Goal: Find specific page/section: Find specific page/section

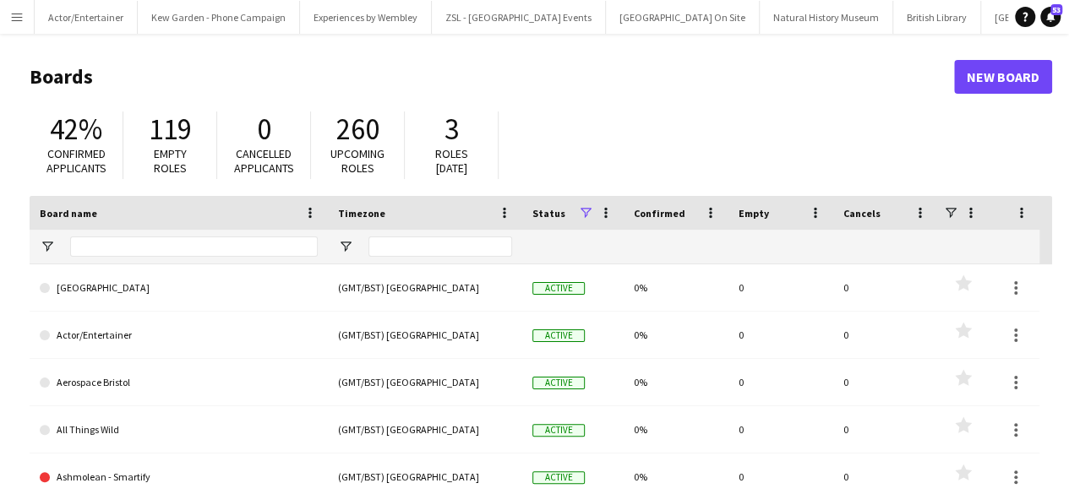
click at [22, 18] on app-icon "Menu" at bounding box center [17, 17] width 14 height 14
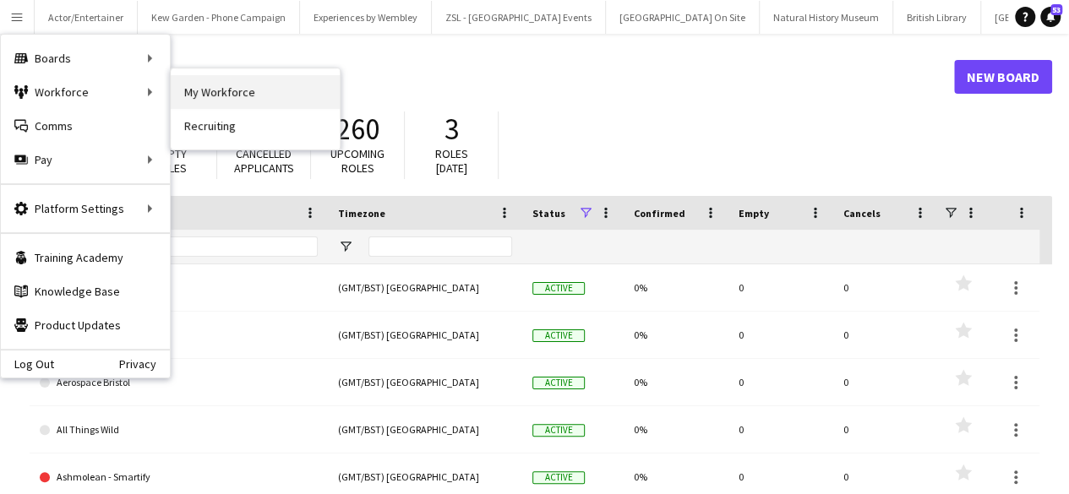
click at [197, 95] on link "My Workforce" at bounding box center [255, 92] width 169 height 34
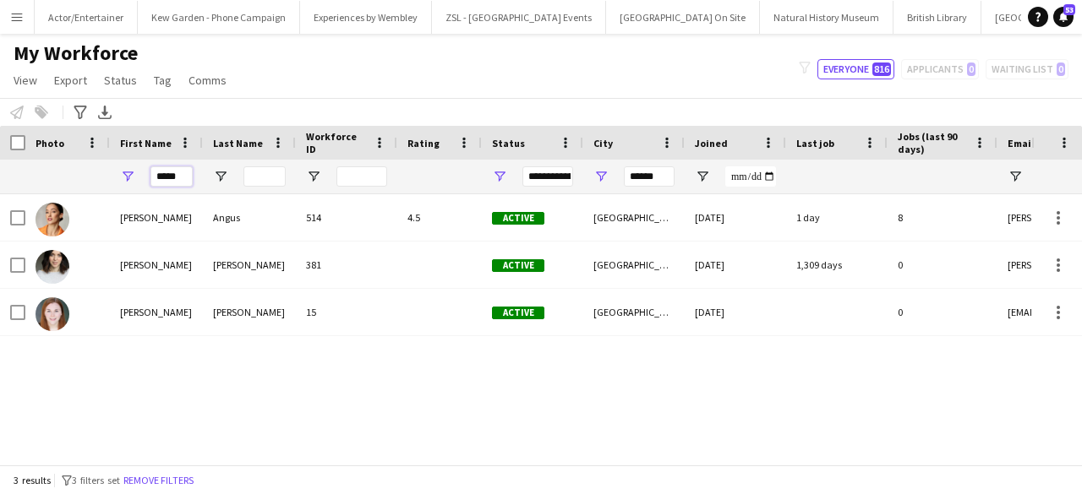
click at [179, 179] on input "*****" at bounding box center [171, 176] width 42 height 20
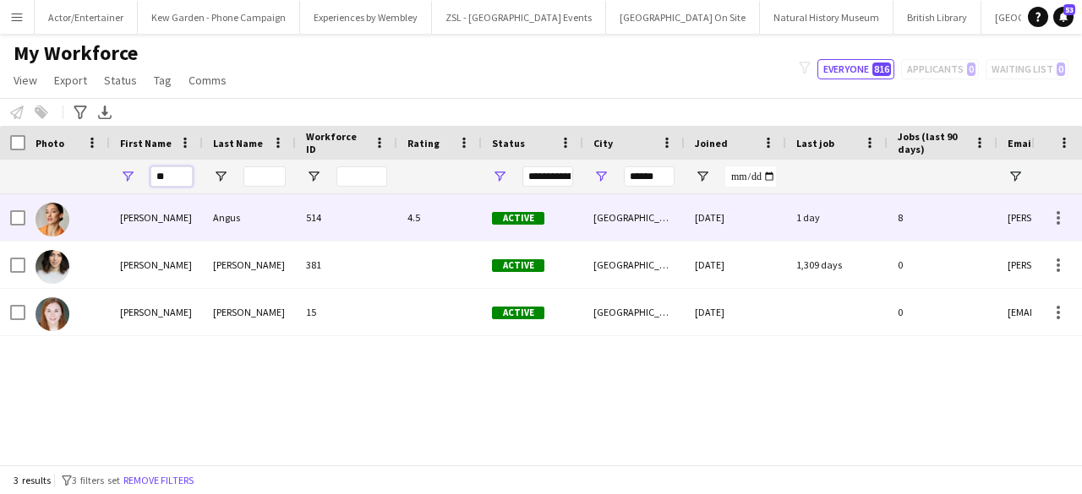
type input "*"
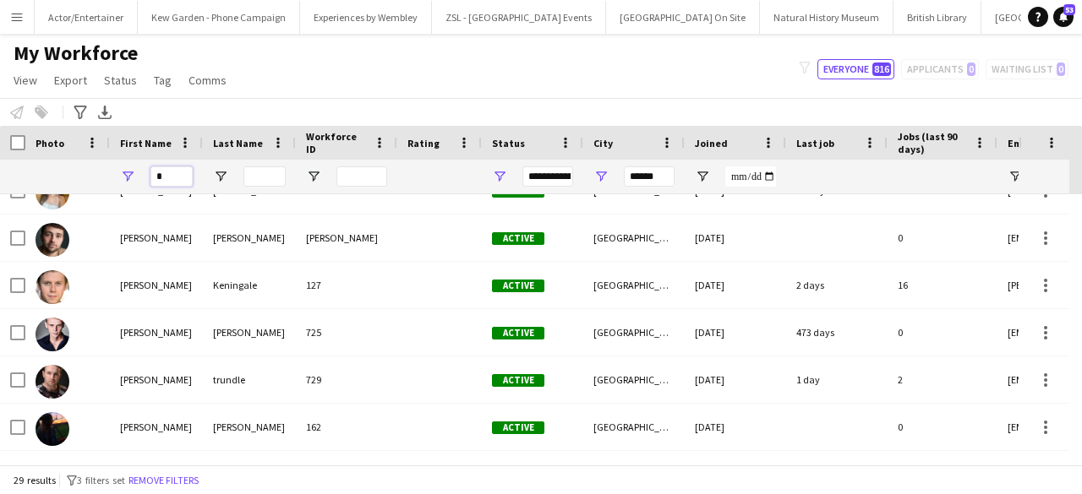
scroll to position [203, 0]
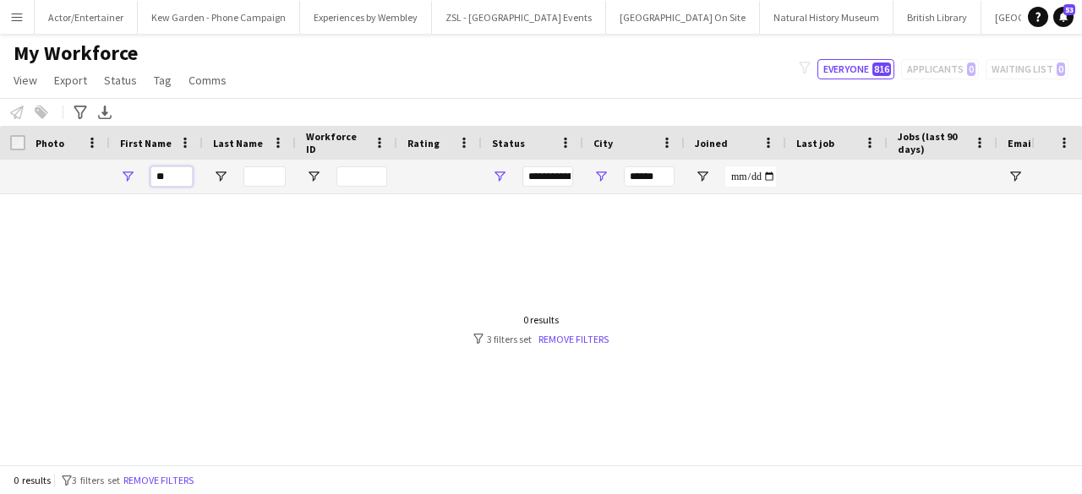
type input "*"
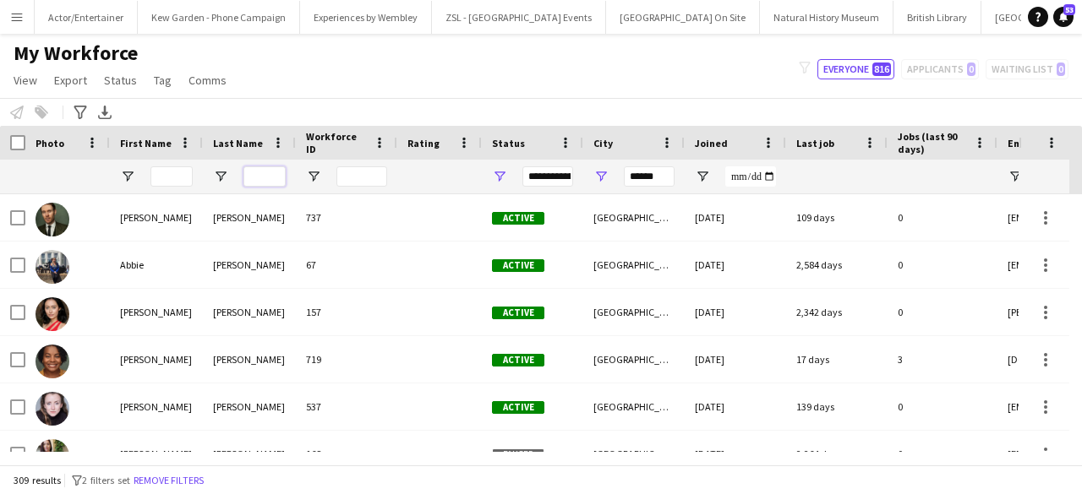
click at [261, 175] on input "Last Name Filter Input" at bounding box center [264, 176] width 42 height 20
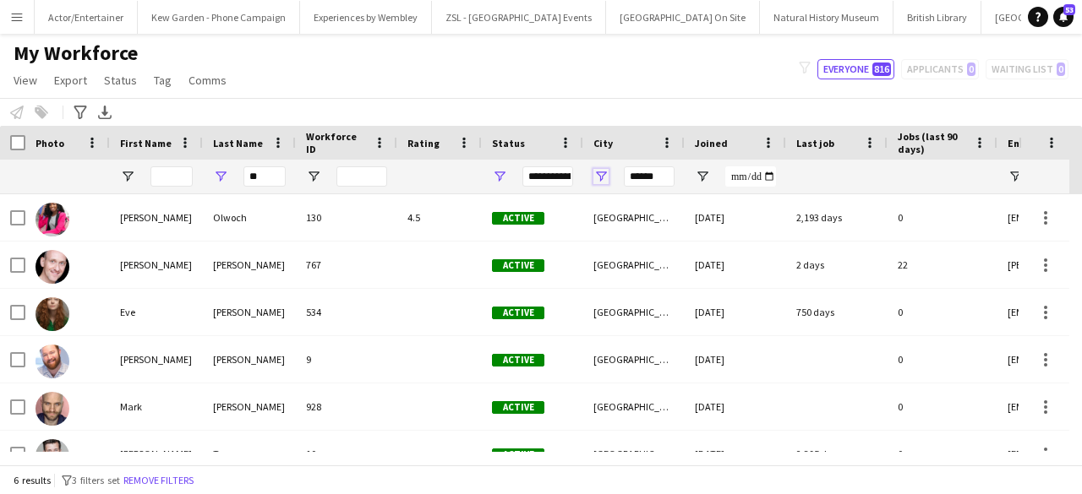
click at [600, 175] on span "Open Filter Menu" at bounding box center [600, 176] width 15 height 15
click at [641, 84] on div "My Workforce View Views Default view New view Update view Delete view Edit name…" at bounding box center [541, 69] width 1082 height 57
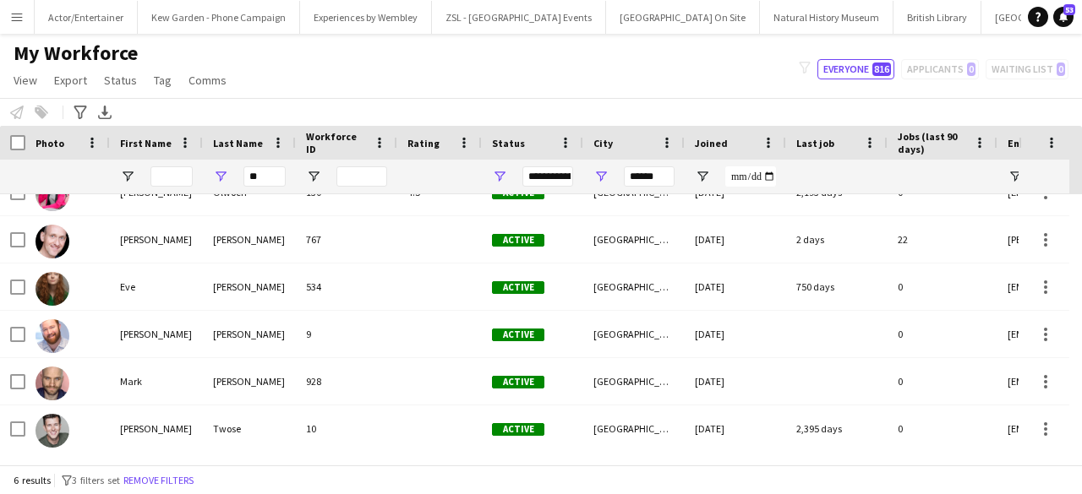
click at [364, 91] on div "My Workforce View Views Default view New view Update view Delete view Edit name…" at bounding box center [541, 69] width 1082 height 57
click at [664, 136] on span at bounding box center [666, 142] width 15 height 15
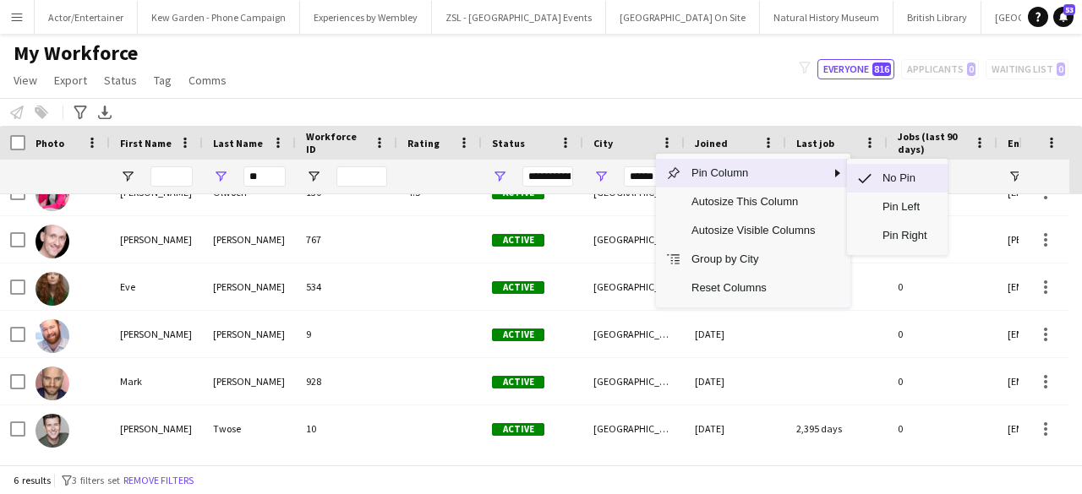
click at [891, 177] on span "No Pin" at bounding box center [904, 178] width 65 height 29
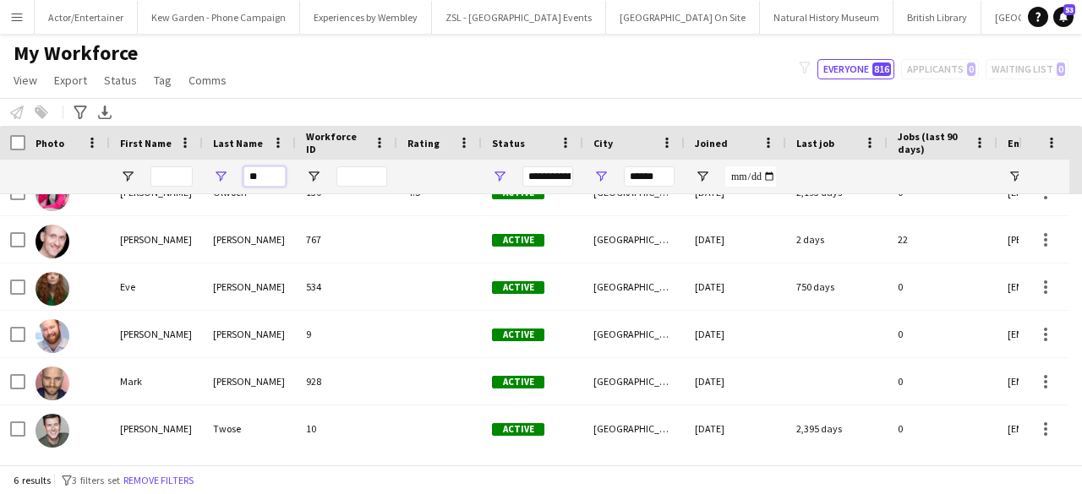
click at [279, 182] on input "**" at bounding box center [264, 176] width 42 height 20
type input "*"
